Goal: Information Seeking & Learning: Learn about a topic

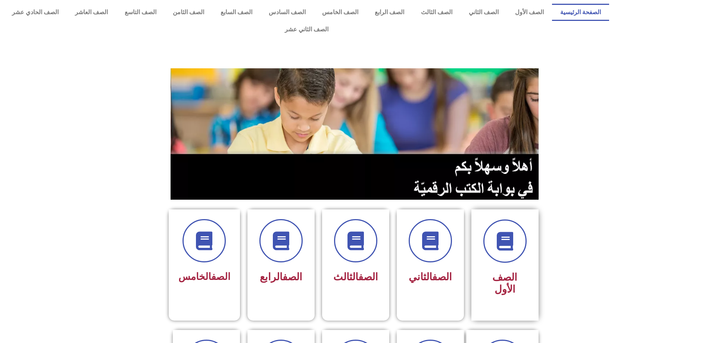
click at [485, 269] on div "الصف الأول" at bounding box center [505, 284] width 47 height 31
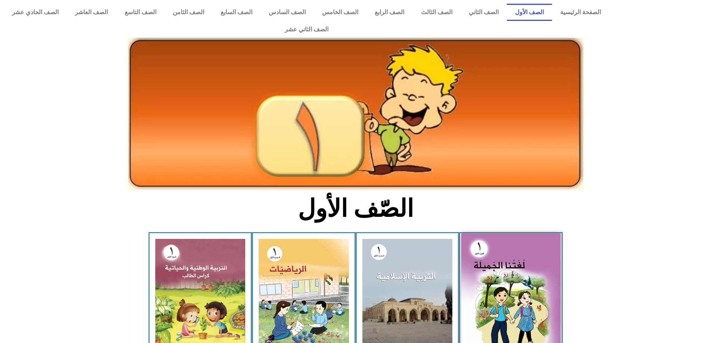
click at [499, 280] on img at bounding box center [511, 294] width 99 height 122
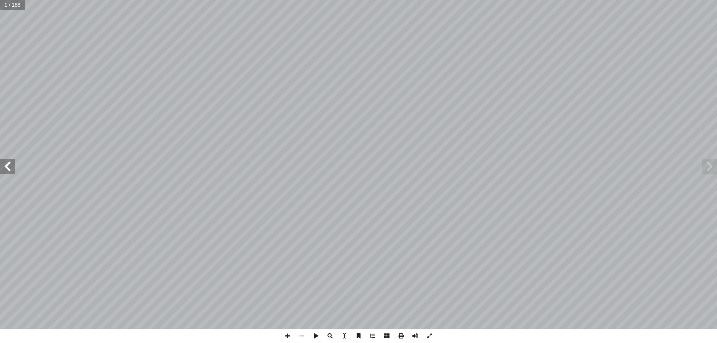
click at [5, 163] on span at bounding box center [7, 166] width 15 height 15
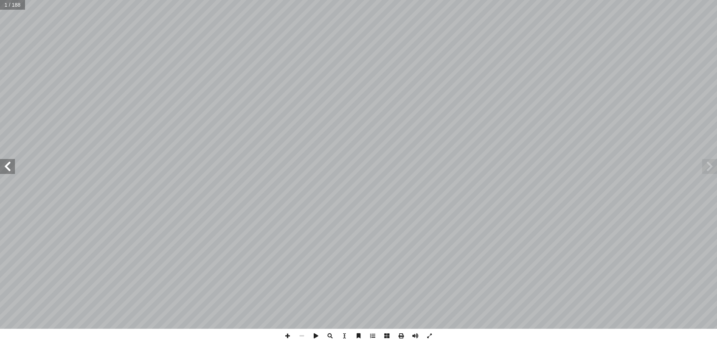
click at [5, 163] on span at bounding box center [7, 166] width 15 height 15
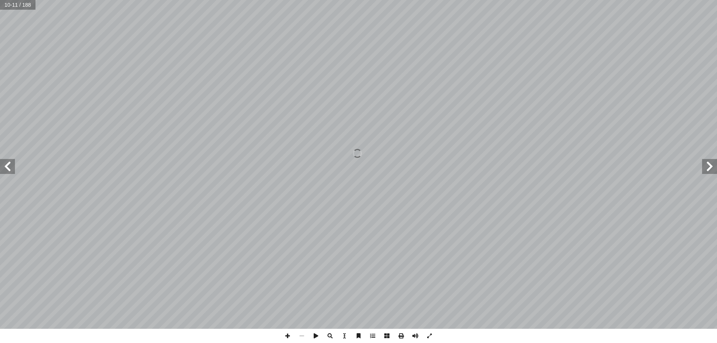
click at [5, 163] on span at bounding box center [7, 166] width 15 height 15
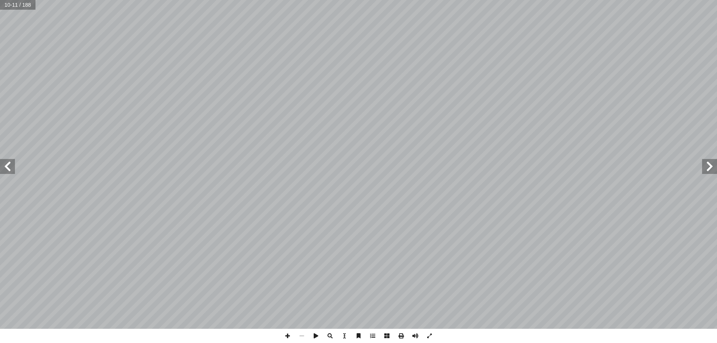
click at [5, 163] on span at bounding box center [7, 166] width 15 height 15
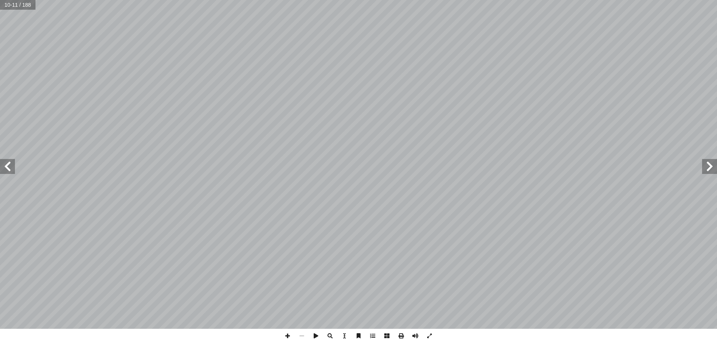
click at [5, 163] on span at bounding box center [7, 166] width 15 height 15
click at [5, 171] on span at bounding box center [7, 166] width 15 height 15
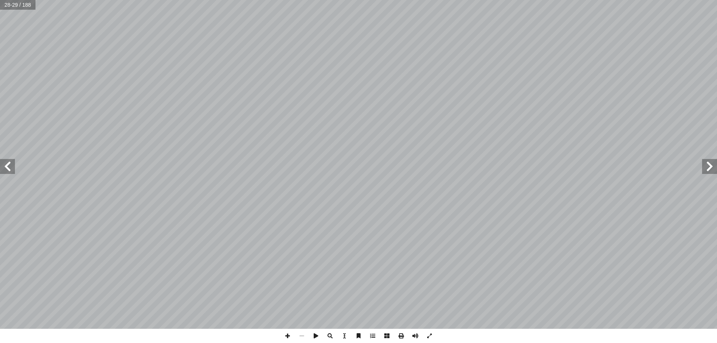
click at [5, 171] on span at bounding box center [7, 166] width 15 height 15
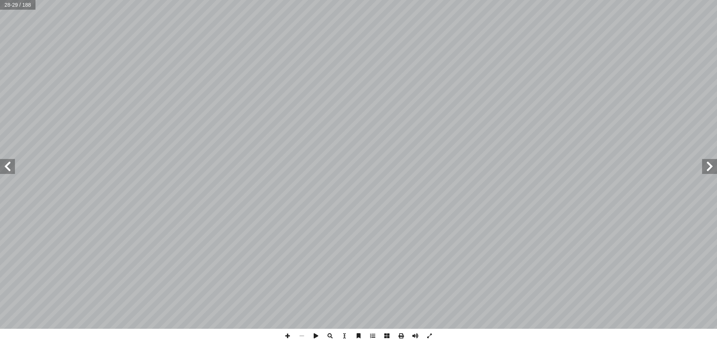
click at [5, 171] on span at bounding box center [7, 166] width 15 height 15
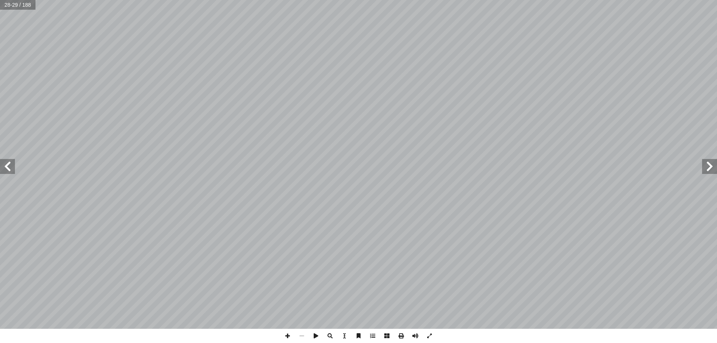
click at [5, 171] on span at bounding box center [7, 166] width 15 height 15
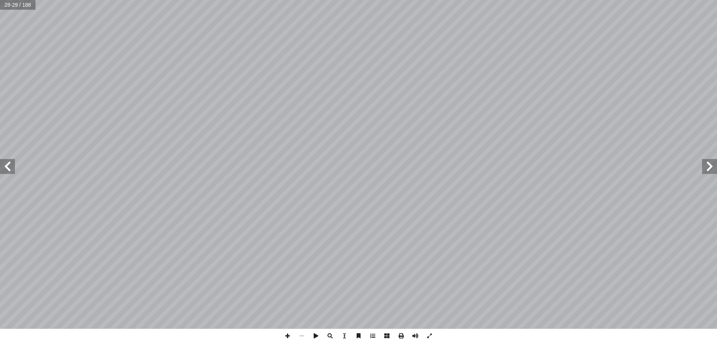
click at [5, 171] on span at bounding box center [7, 166] width 15 height 15
click at [711, 171] on span at bounding box center [709, 166] width 15 height 15
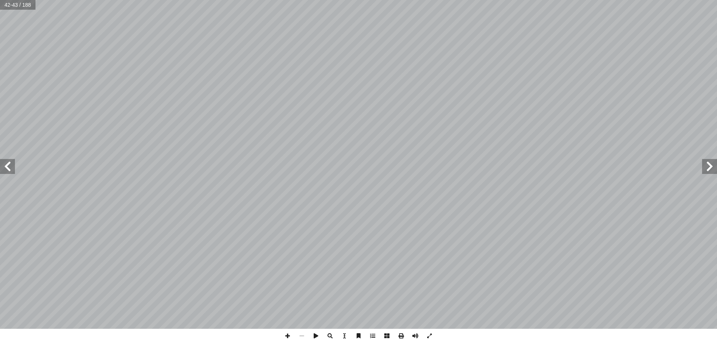
click at [711, 171] on span at bounding box center [709, 166] width 15 height 15
click at [4, 168] on span at bounding box center [7, 166] width 15 height 15
